Goal: Task Accomplishment & Management: Complete application form

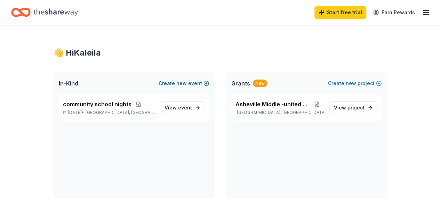
click at [161, 85] on button "Create new event" at bounding box center [184, 83] width 50 height 8
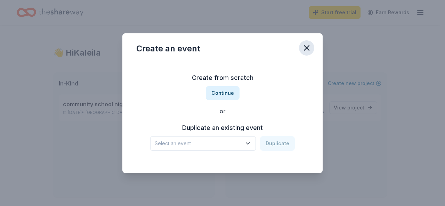
click at [301, 48] on button "button" at bounding box center [306, 47] width 15 height 15
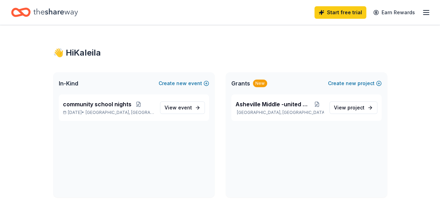
click at [114, 82] on div "In-Kind Create new event" at bounding box center [133, 83] width 161 height 22
click at [110, 110] on span "Asheville, NC" at bounding box center [120, 113] width 68 height 6
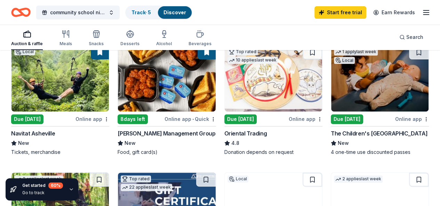
scroll to position [85, 0]
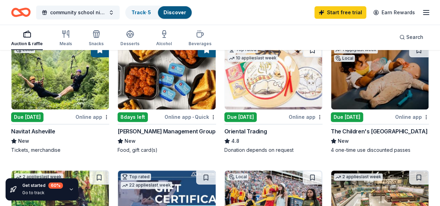
click at [43, 117] on div "Due [DATE]" at bounding box center [27, 117] width 32 height 10
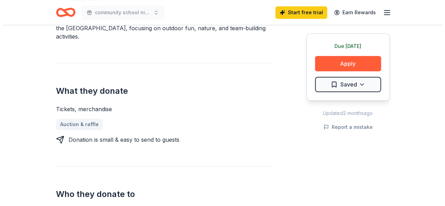
scroll to position [243, 0]
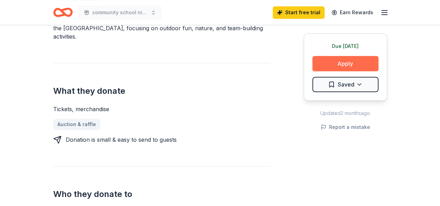
click at [355, 67] on button "Apply" at bounding box center [345, 63] width 66 height 15
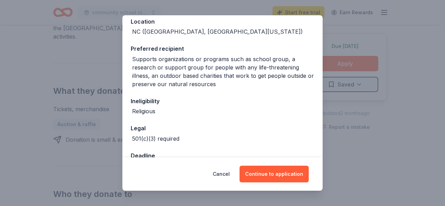
scroll to position [104, 0]
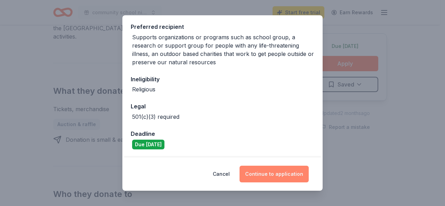
click at [278, 175] on button "Continue to application" at bounding box center [274, 174] width 69 height 17
